Goal: Book appointment/travel/reservation

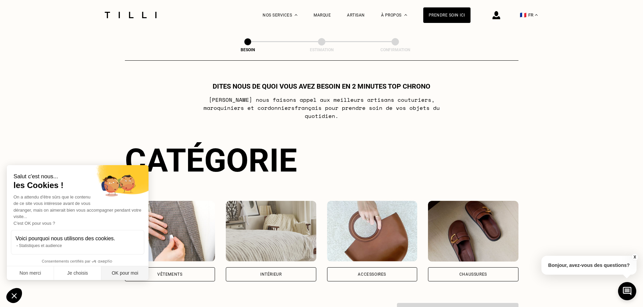
click at [125, 273] on button "OK pour moi" at bounding box center [124, 274] width 47 height 14
checkbox input "true"
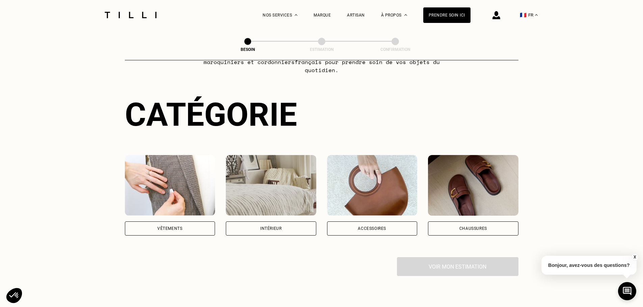
scroll to position [22, 0]
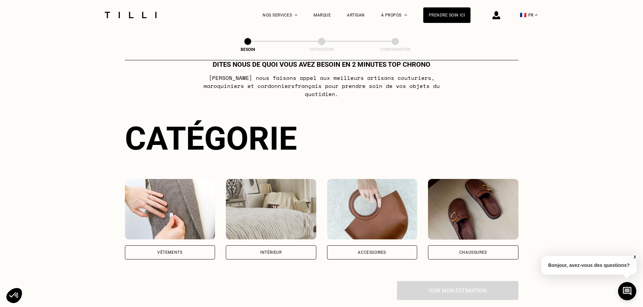
click at [271, 217] on img at bounding box center [271, 209] width 90 height 61
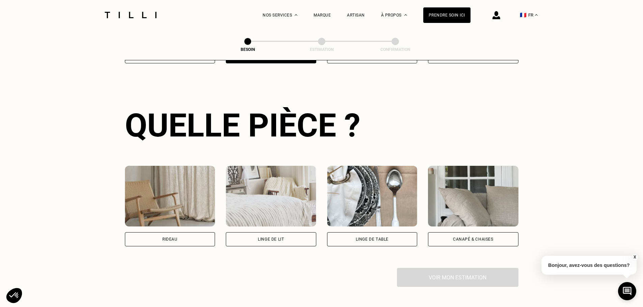
scroll to position [221, 0]
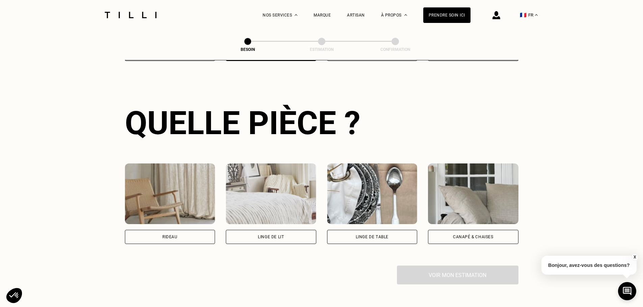
click at [193, 212] on img at bounding box center [170, 194] width 90 height 61
select select "FR"
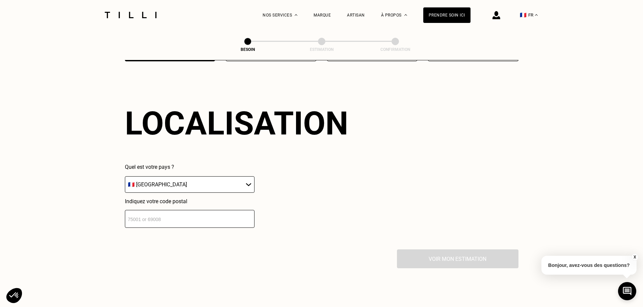
scroll to position [405, 0]
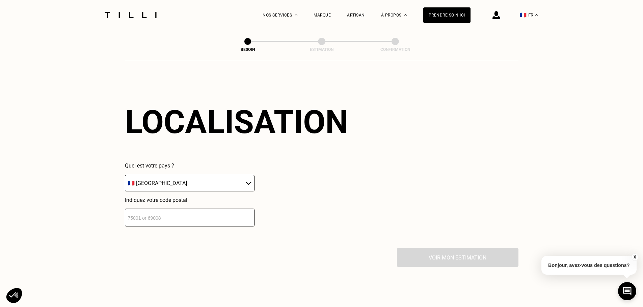
click at [251, 212] on span at bounding box center [250, 212] width 5 height 5
type input "51100"
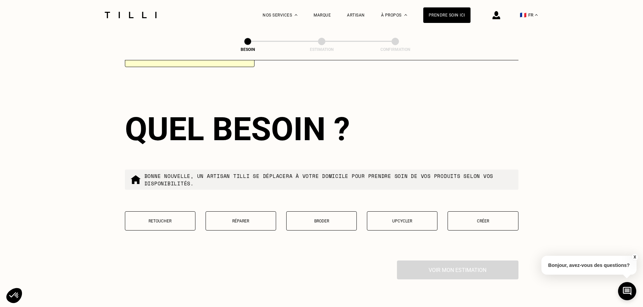
scroll to position [573, 0]
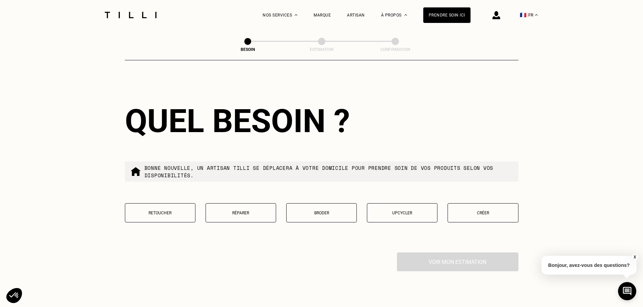
click at [478, 211] on p "Créer" at bounding box center [482, 213] width 63 height 5
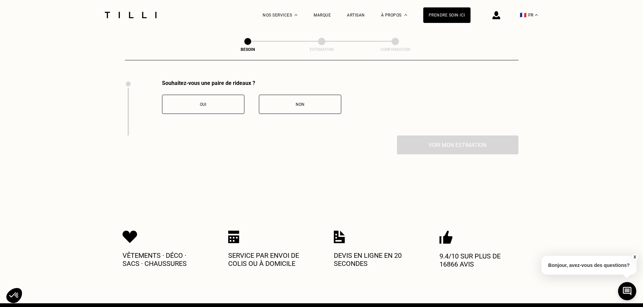
scroll to position [746, 0]
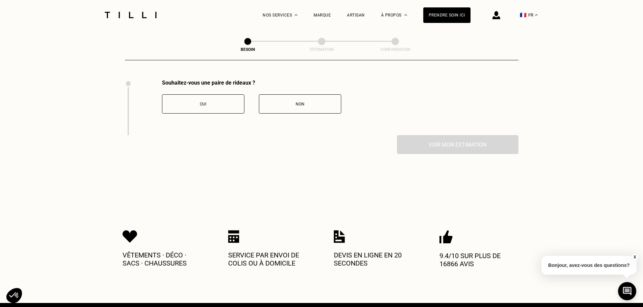
click at [226, 102] on div "Oui" at bounding box center [203, 104] width 75 height 5
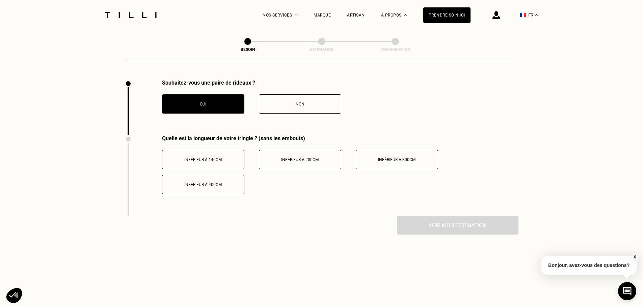
click at [406, 158] on span "Inférieur à 300cm" at bounding box center [396, 160] width 37 height 5
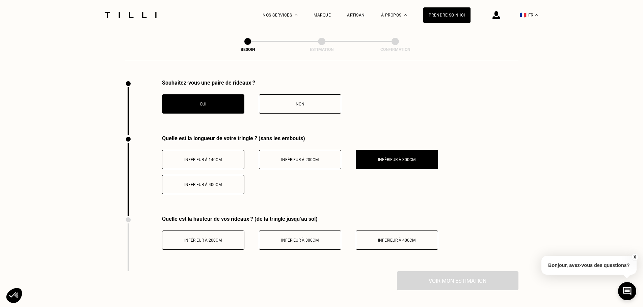
click at [289, 241] on button "Inférieur à 300cm" at bounding box center [300, 240] width 82 height 19
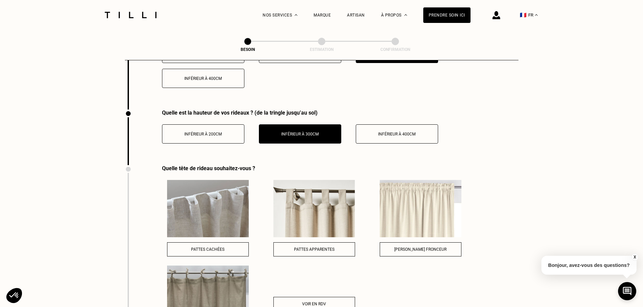
scroll to position [938, 0]
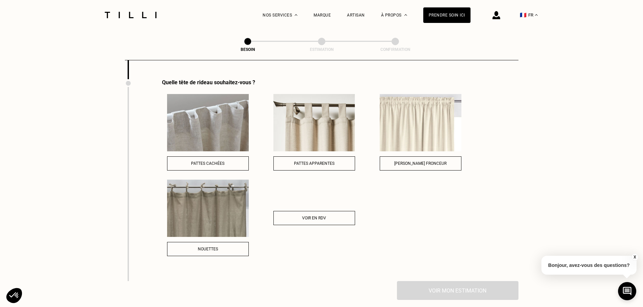
click at [220, 122] on img at bounding box center [208, 122] width 82 height 57
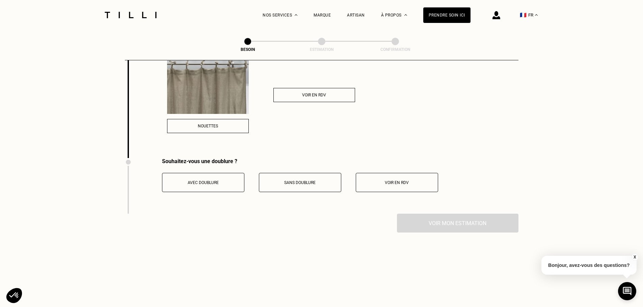
scroll to position [1080, 0]
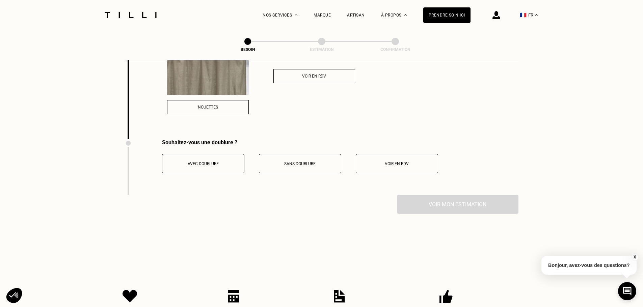
click at [401, 164] on button "Voir en RDV" at bounding box center [397, 163] width 82 height 19
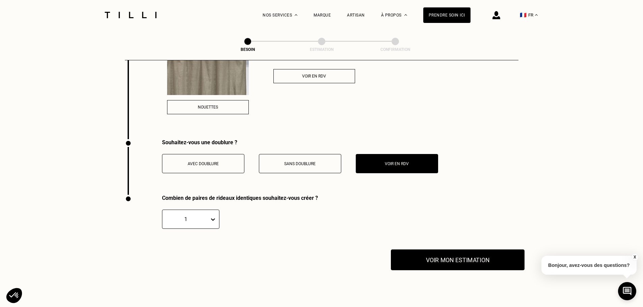
click at [471, 255] on button "Voir mon estimation" at bounding box center [458, 260] width 134 height 21
click at [410, 162] on div "Voir en RDV" at bounding box center [396, 164] width 75 height 5
click at [460, 260] on button "Voir mon estimation" at bounding box center [458, 260] width 134 height 21
